Goal: Understand process/instructions: Learn how to perform a task or action

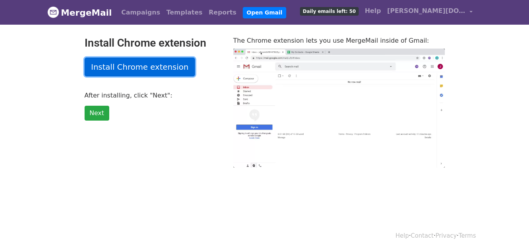
click at [152, 67] on link "Install Chrome extension" at bounding box center [140, 67] width 111 height 19
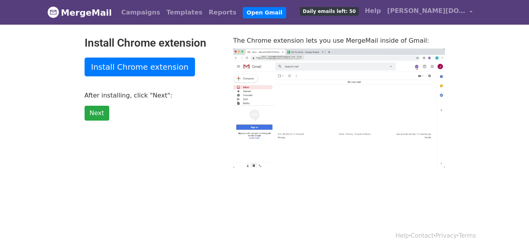
type input "19.87"
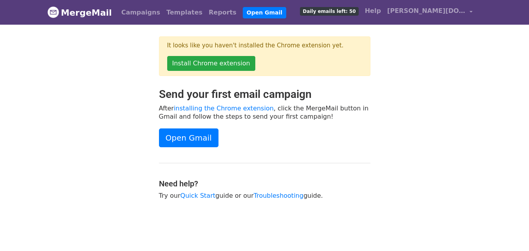
click at [400, 130] on div "Send your first email campaign After installing the Chrome extension , click th…" at bounding box center [265, 148] width 447 height 120
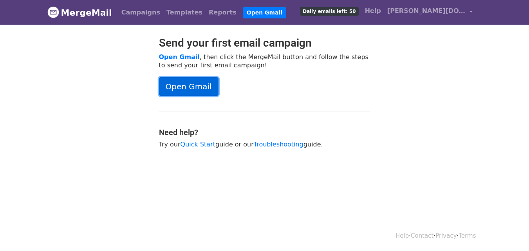
click at [180, 82] on link "Open Gmail" at bounding box center [189, 86] width 60 height 19
